Goal: Use online tool/utility: Utilize a website feature to perform a specific function

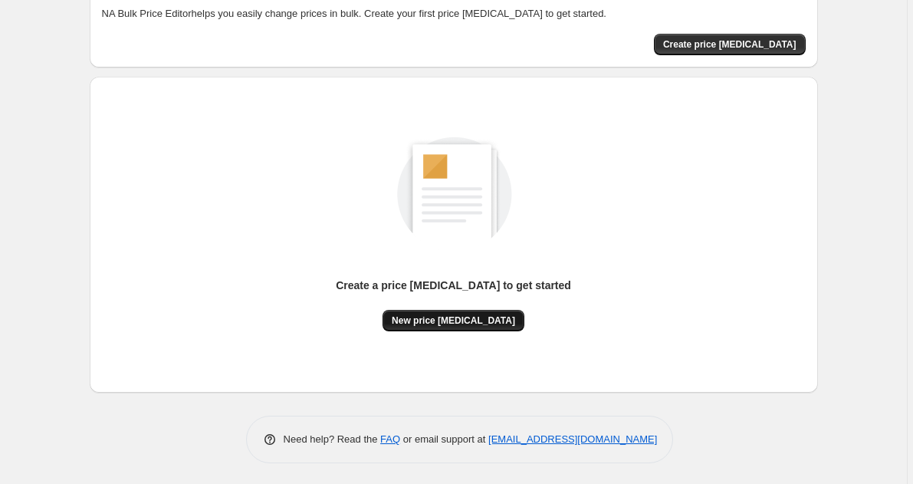
scroll to position [90, 0]
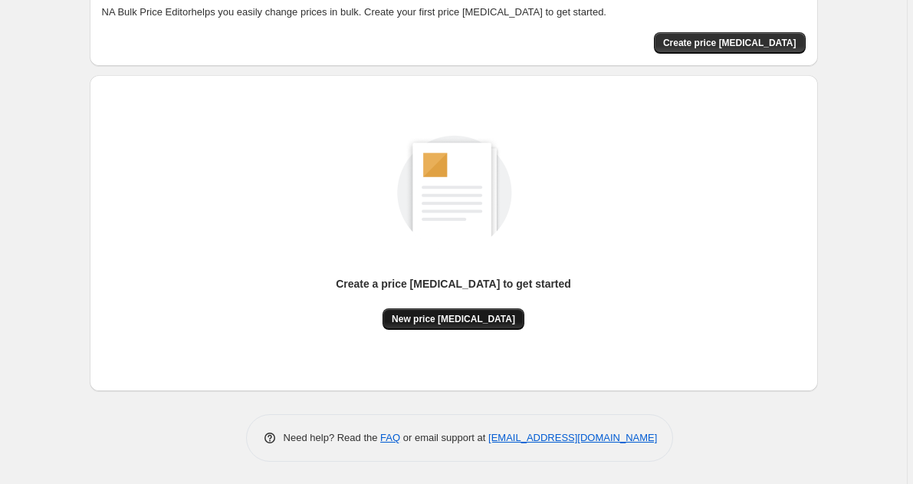
click at [479, 320] on span "New price [MEDICAL_DATA]" at bounding box center [453, 319] width 123 height 12
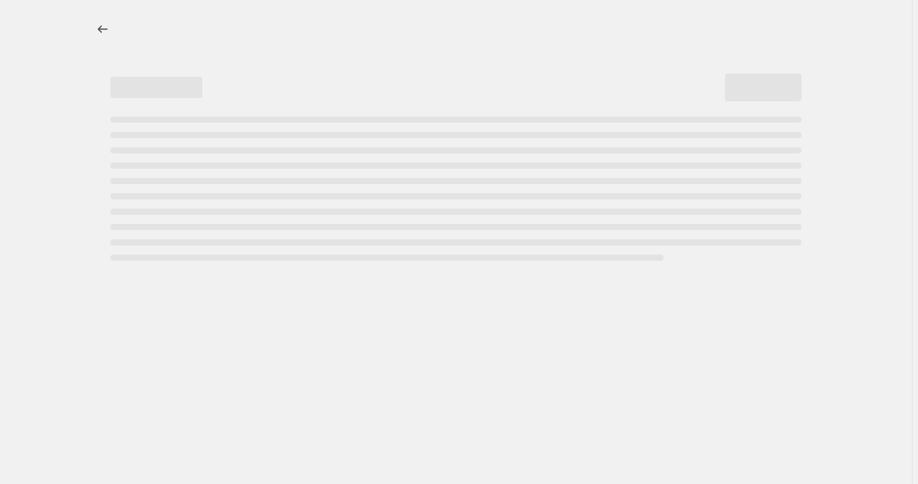
select select "percentage"
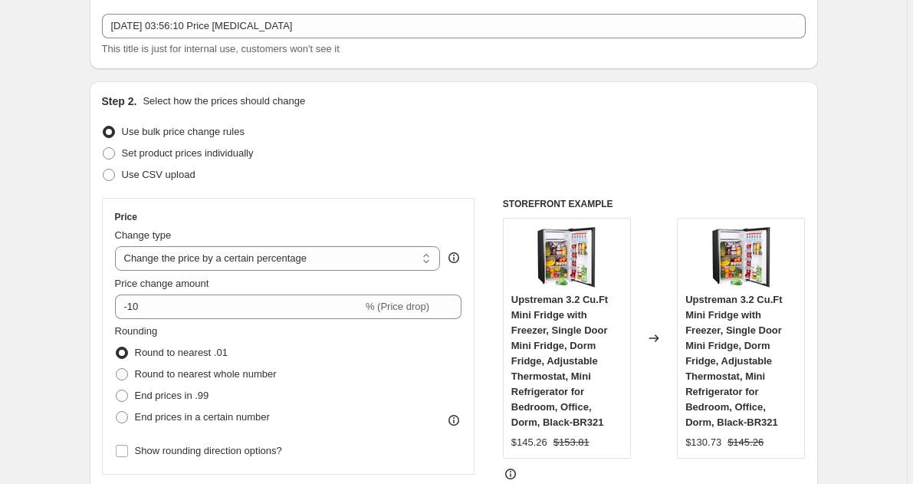
scroll to position [135, 0]
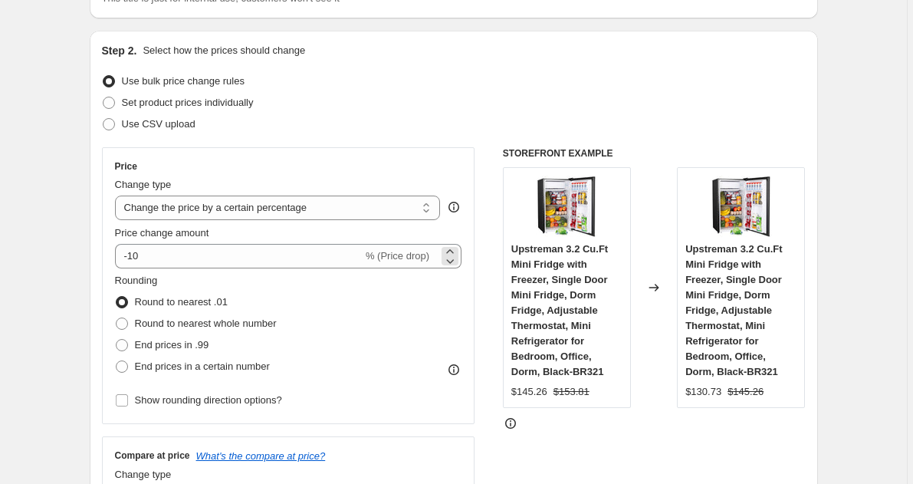
click at [411, 259] on span "% (Price drop)" at bounding box center [398, 255] width 64 height 11
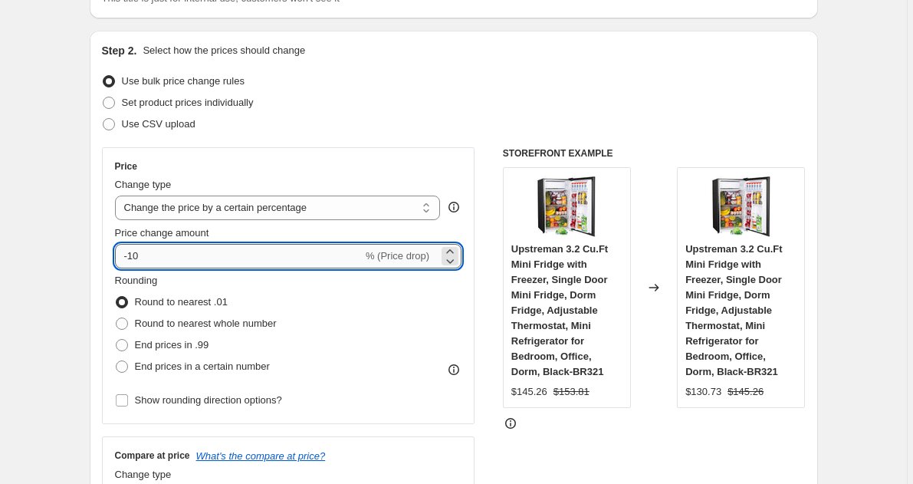
click at [162, 254] on input "-10" at bounding box center [239, 256] width 248 height 25
type input "-1"
type input "-25"
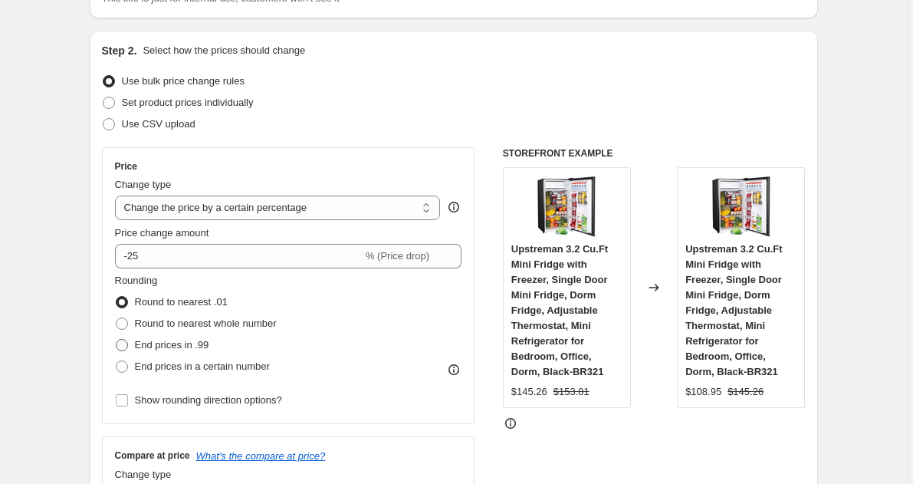
click at [126, 347] on span at bounding box center [122, 345] width 12 height 12
click at [117, 340] on input "End prices in .99" at bounding box center [116, 339] width 1 height 1
radio input "true"
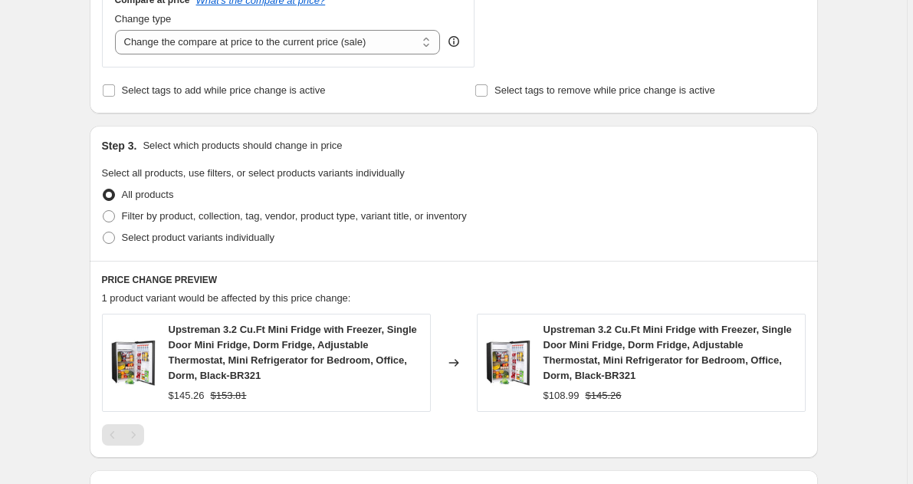
scroll to position [0, 0]
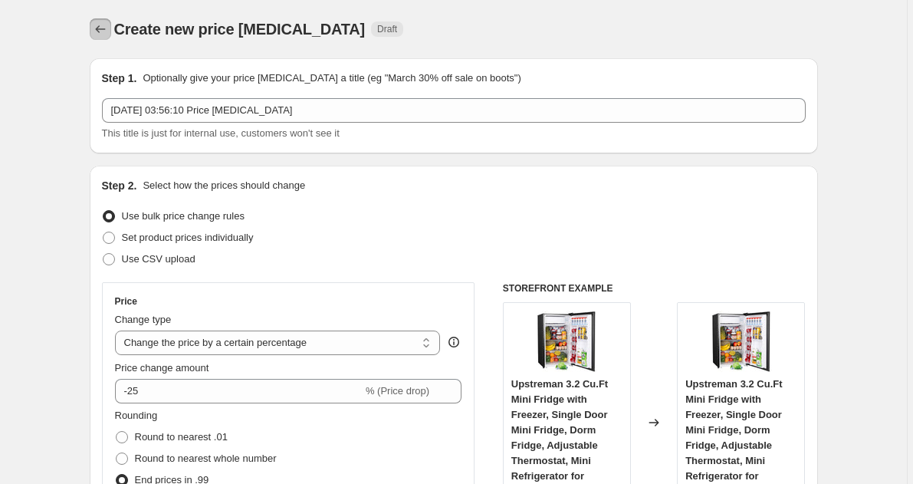
click at [106, 29] on icon "Price change jobs" at bounding box center [100, 28] width 15 height 15
